Goal: Task Accomplishment & Management: Manage account settings

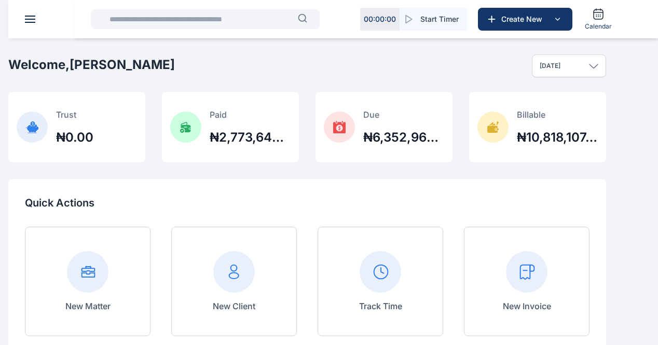
scroll to position [27, 0]
click at [0, 0] on icon at bounding box center [0, 0] width 0 height 0
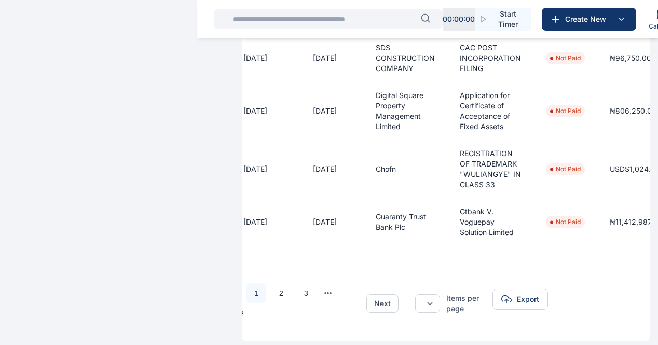
scroll to position [511, 0]
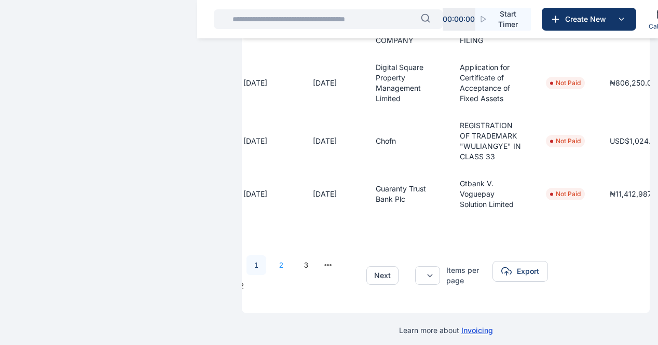
click at [271, 258] on link "2" at bounding box center [281, 265] width 20 height 20
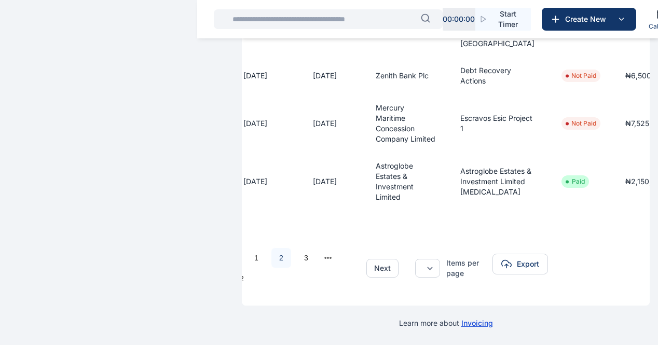
scroll to position [604, 0]
click at [296, 259] on link "3" at bounding box center [306, 258] width 20 height 20
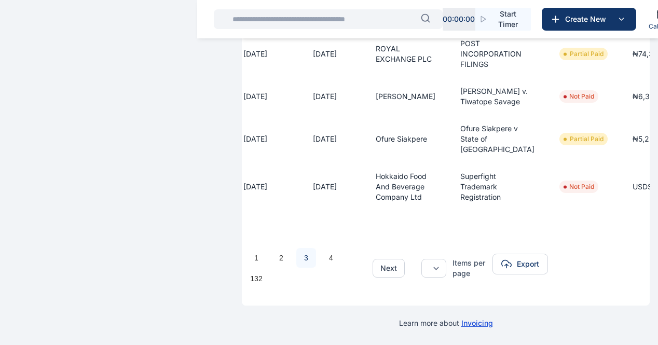
scroll to position [507, 0]
click at [321, 255] on link "4" at bounding box center [331, 258] width 20 height 20
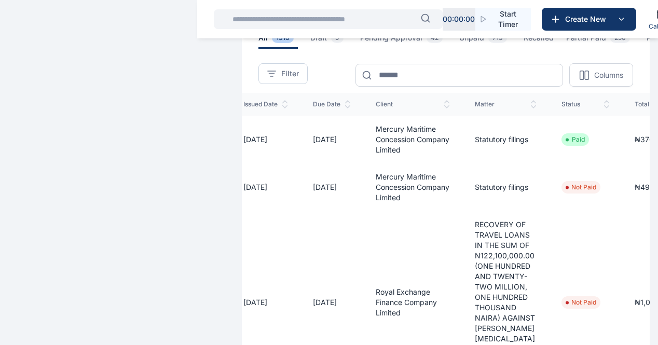
scroll to position [88, 0]
click at [0, 0] on icon at bounding box center [0, 0] width 0 height 0
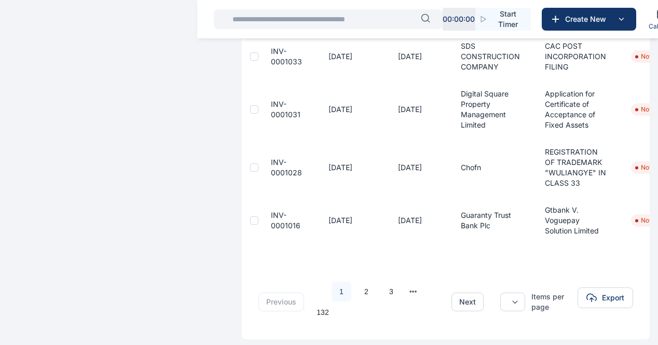
scroll to position [511, 0]
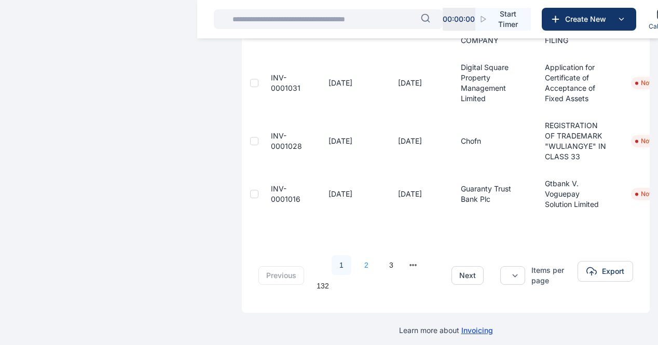
click at [356, 258] on link "2" at bounding box center [366, 265] width 20 height 20
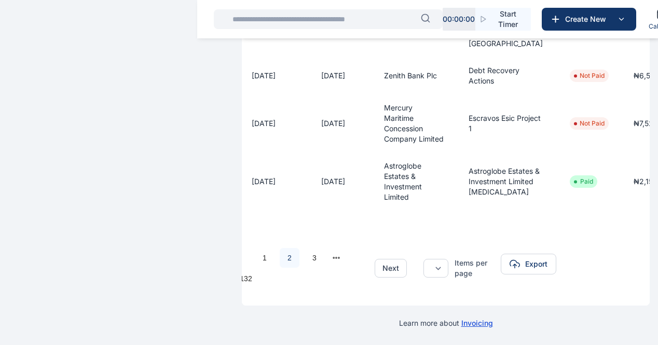
scroll to position [604, 0]
click at [304, 265] on link "3" at bounding box center [314, 258] width 20 height 20
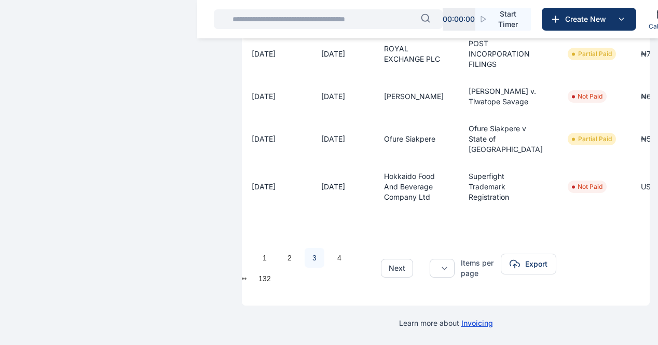
scroll to position [507, 0]
click at [255, 255] on link "1" at bounding box center [265, 258] width 20 height 20
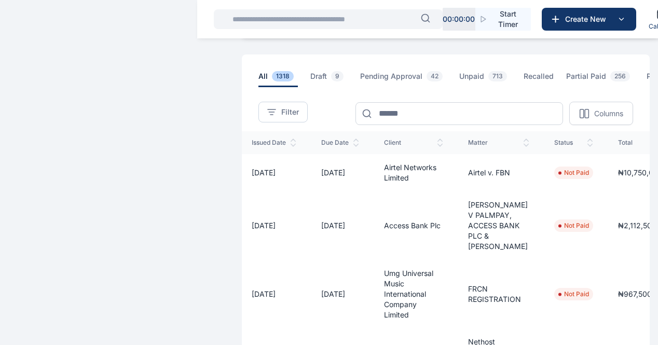
scroll to position [0, 0]
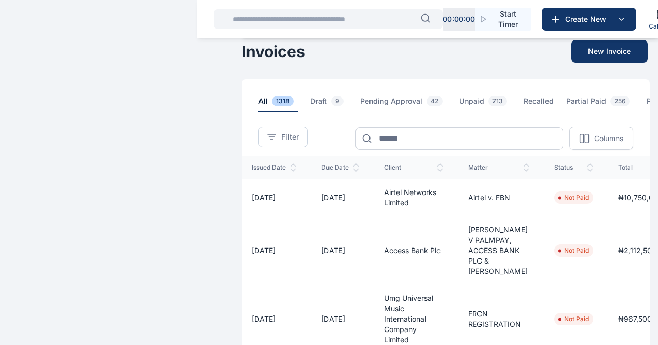
click at [360, 112] on span "Pending Approval 42" at bounding box center [403, 104] width 87 height 16
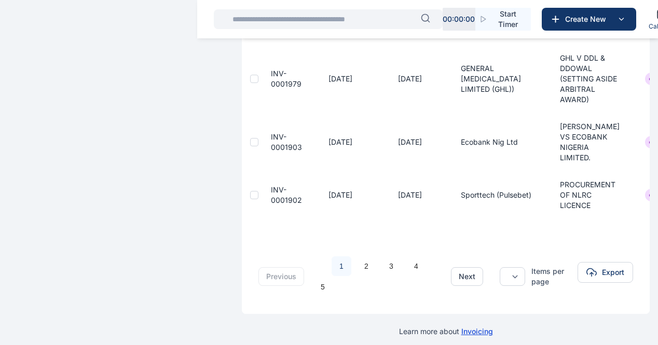
click at [573, 247] on div "previous 1 2 3 4 5 next ** ** ** Items per page Export" at bounding box center [446, 272] width 408 height 83
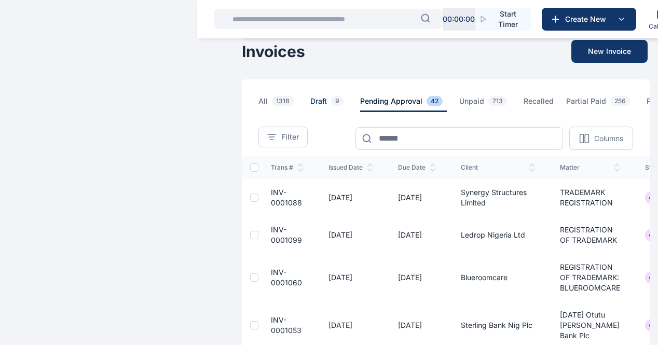
click at [310, 112] on span "Draft 9" at bounding box center [328, 104] width 37 height 16
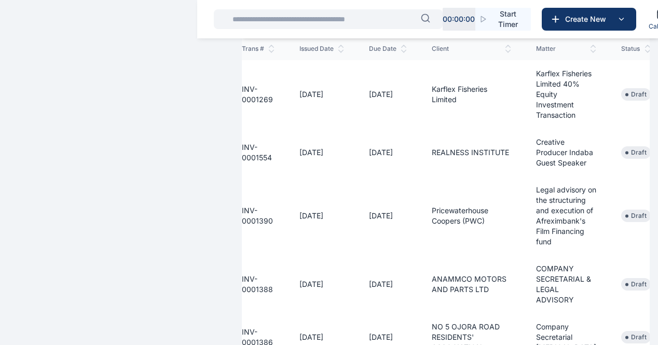
scroll to position [219, 0]
click at [0, 0] on div "E I" at bounding box center [0, 0] width 0 height 0
click at [0, 0] on div "Log out" at bounding box center [0, 0] width 0 height 0
